Goal: Information Seeking & Learning: Learn about a topic

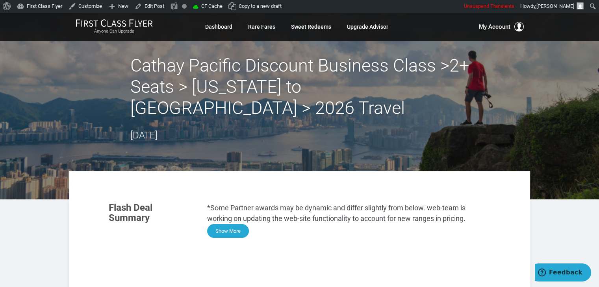
click at [226, 235] on button "Show More" at bounding box center [228, 231] width 42 height 14
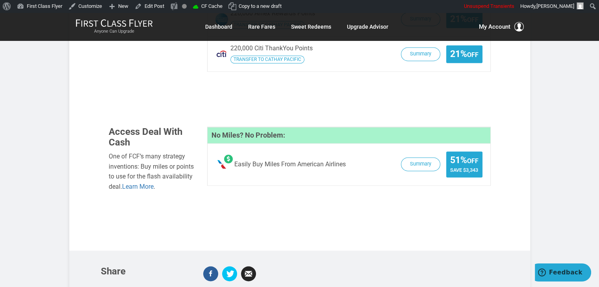
scroll to position [1188, 0]
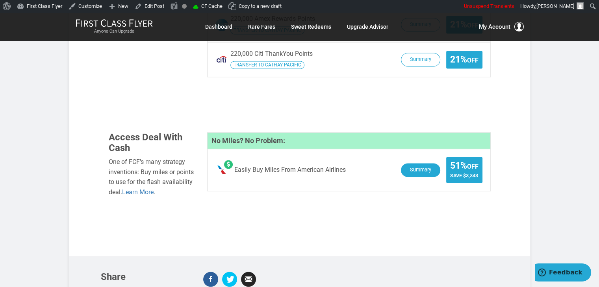
click at [412, 163] on button "Summary" at bounding box center [420, 170] width 39 height 14
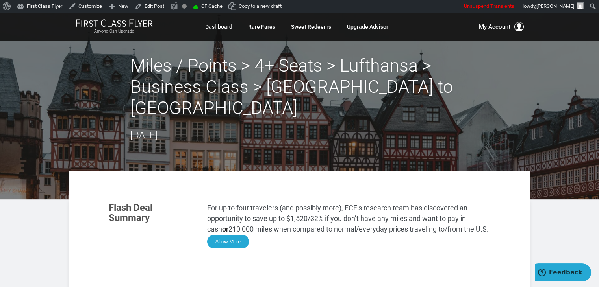
click at [219, 235] on button "Show More" at bounding box center [228, 242] width 42 height 14
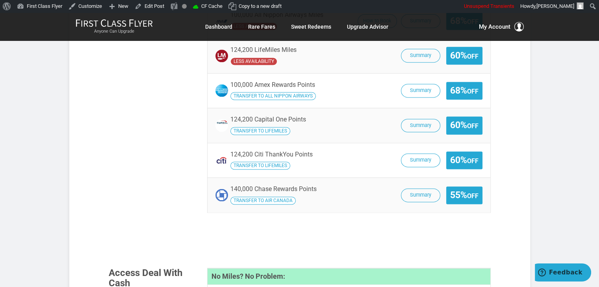
scroll to position [1172, 0]
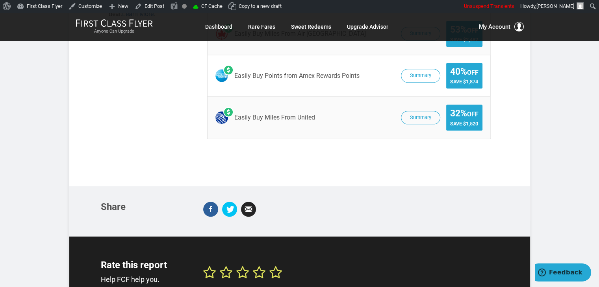
scroll to position [1021, 0]
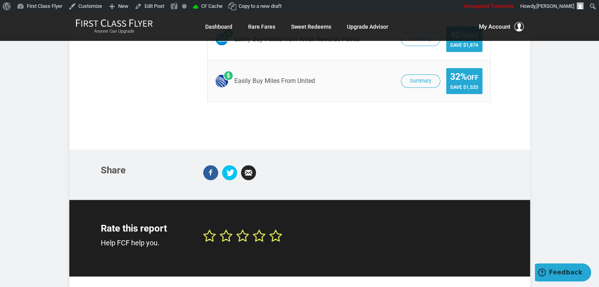
drag, startPoint x: 575, startPoint y: 166, endPoint x: 604, endPoint y: 164, distance: 29.6
click at [599, 164] on html "Anyone Can Upgrade Dashboard Rare Fares Sweet Redeems Upgrade Advisor Profile L…" at bounding box center [299, 2] width 599 height 2022
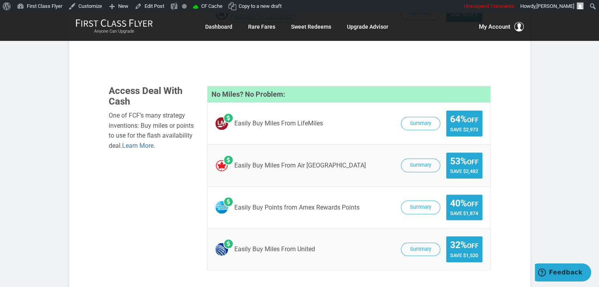
scroll to position [841, 0]
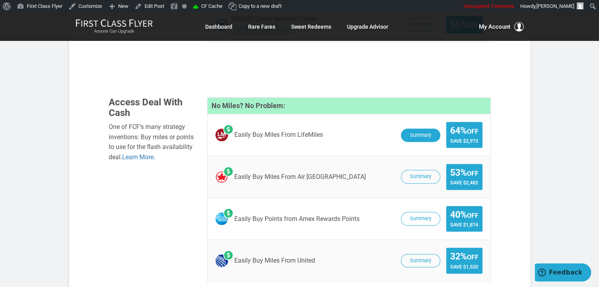
click at [422, 129] on button "Summary" at bounding box center [420, 136] width 39 height 14
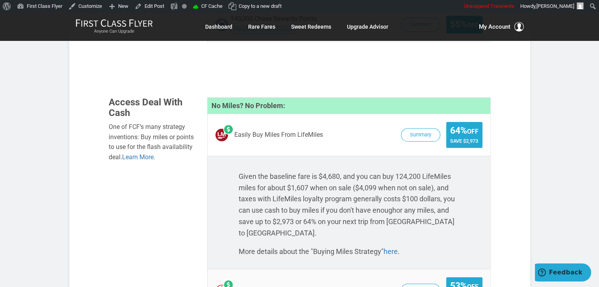
click at [408, 129] on button "Summary" at bounding box center [420, 136] width 39 height 14
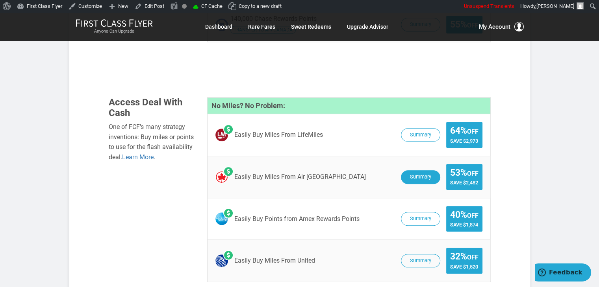
click at [417, 171] on button "Summary" at bounding box center [420, 178] width 39 height 14
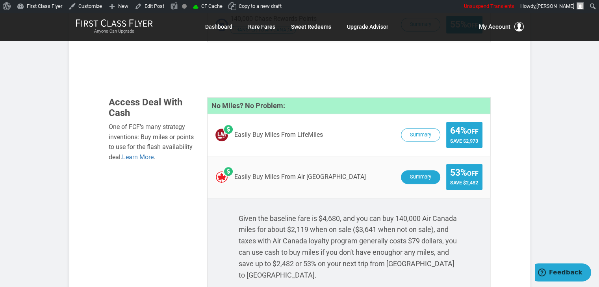
click at [417, 171] on button "Summary" at bounding box center [420, 178] width 39 height 14
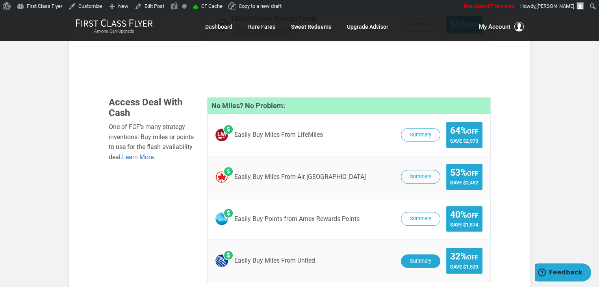
click at [414, 255] on button "Summary" at bounding box center [420, 262] width 39 height 14
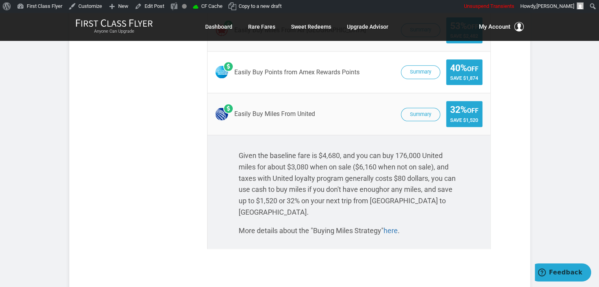
scroll to position [991, 0]
